Goal: Obtain resource: Obtain resource

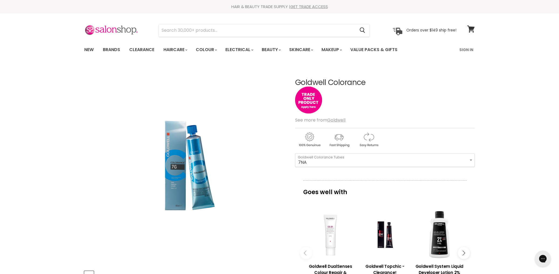
click at [295, 153] on select "7NN 4R 7BG 3VV 6R 6K 8OR 5RB 8G 5MB 7RB 5B 7KG 4G 6SB" at bounding box center [384, 159] width 179 height 13
select select "7NA"
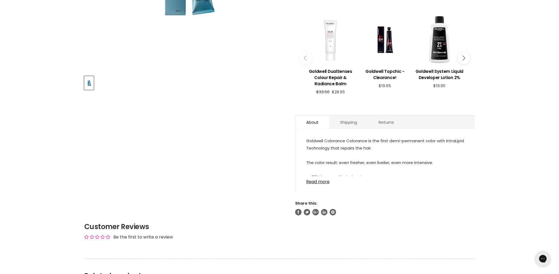
scroll to position [194, 0]
click at [321, 182] on link "Read more" at bounding box center [385, 181] width 158 height 8
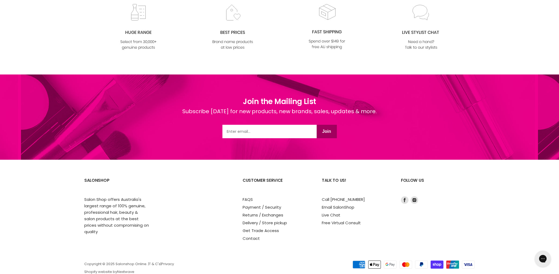
scroll to position [709, 0]
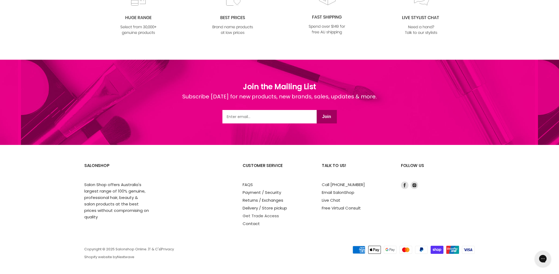
click at [271, 214] on link "Get Trade Access" at bounding box center [260, 216] width 36 height 6
